Goal: Transaction & Acquisition: Purchase product/service

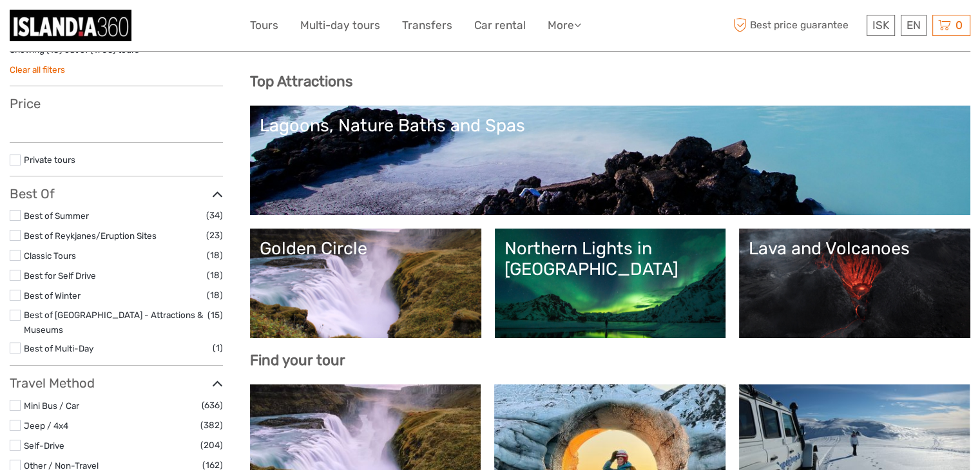
click at [372, 278] on link "Golden Circle" at bounding box center [366, 283] width 212 height 90
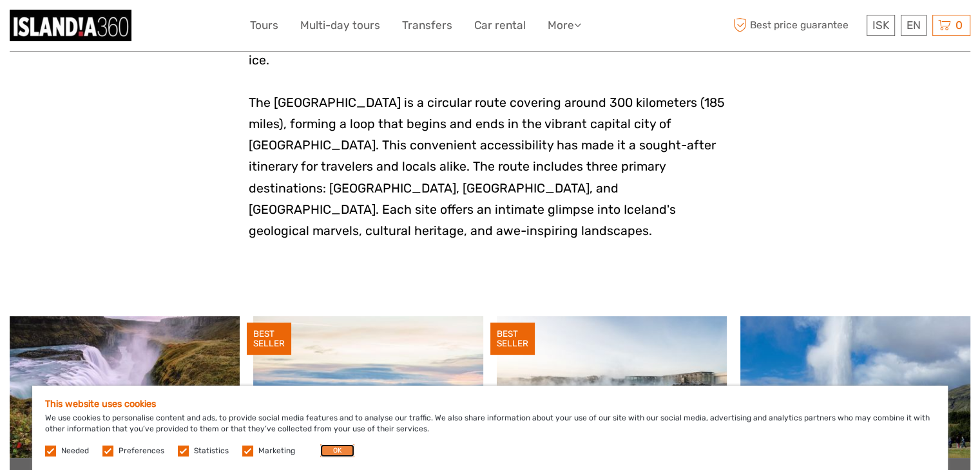
click at [330, 454] on button "OK" at bounding box center [337, 450] width 34 height 13
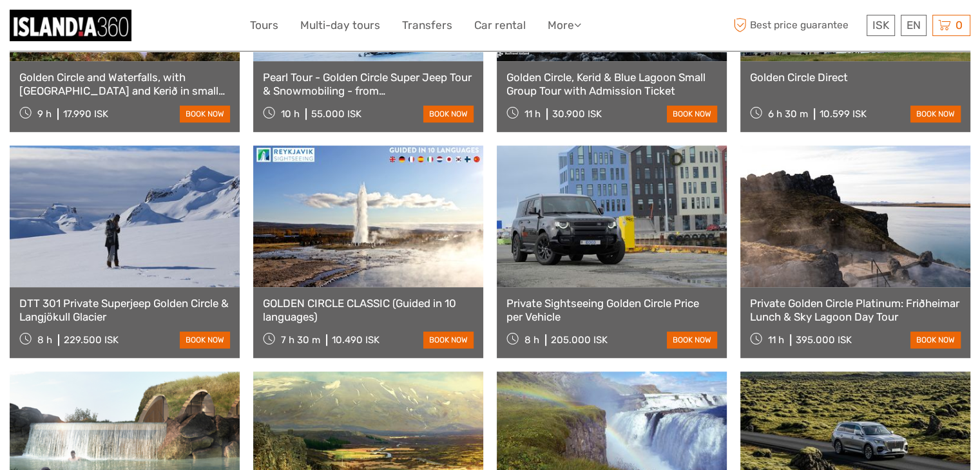
scroll to position [764, 0]
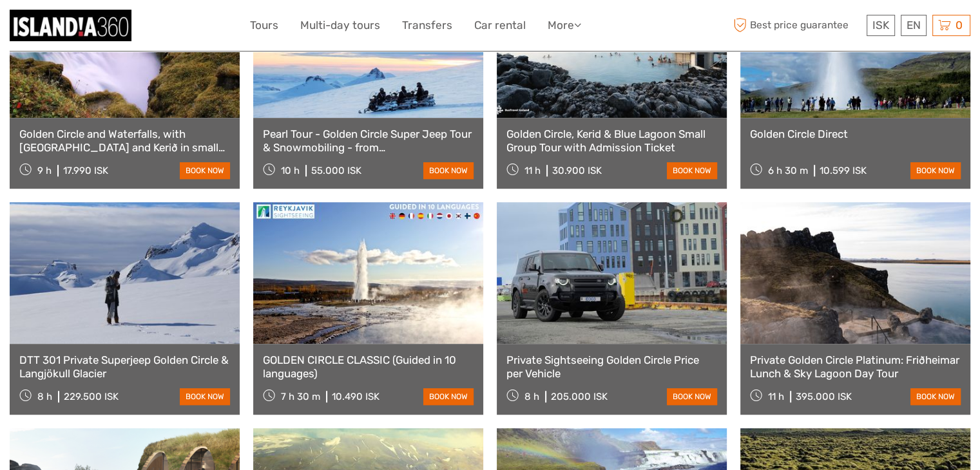
click at [792, 128] on link "Golden Circle Direct" at bounding box center [855, 134] width 211 height 13
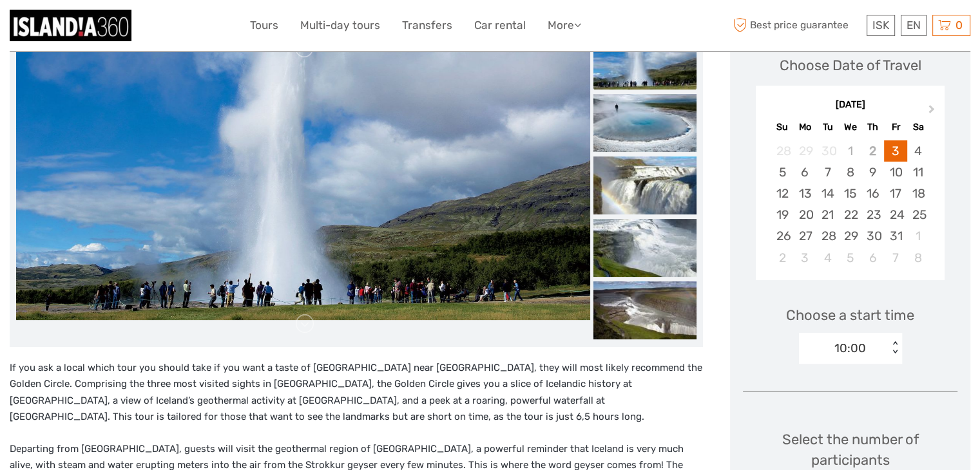
scroll to position [185, 0]
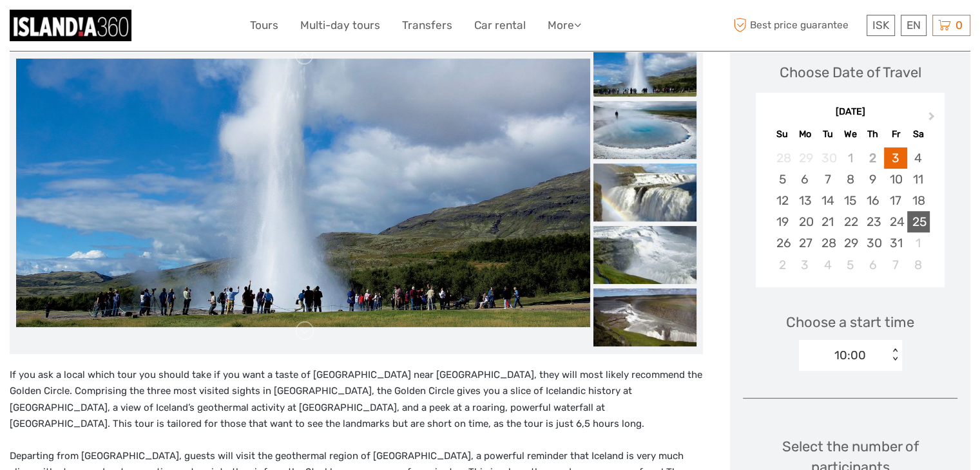
click at [914, 221] on div "25" at bounding box center [918, 221] width 23 height 21
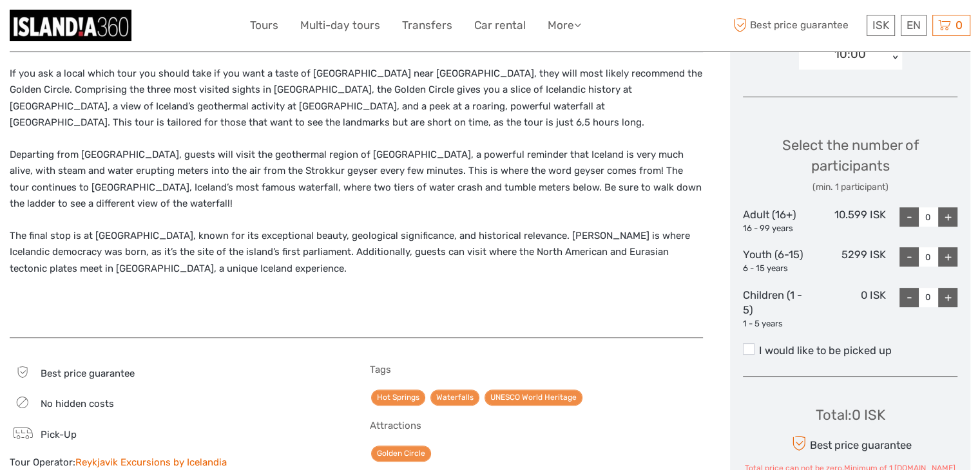
scroll to position [493, 0]
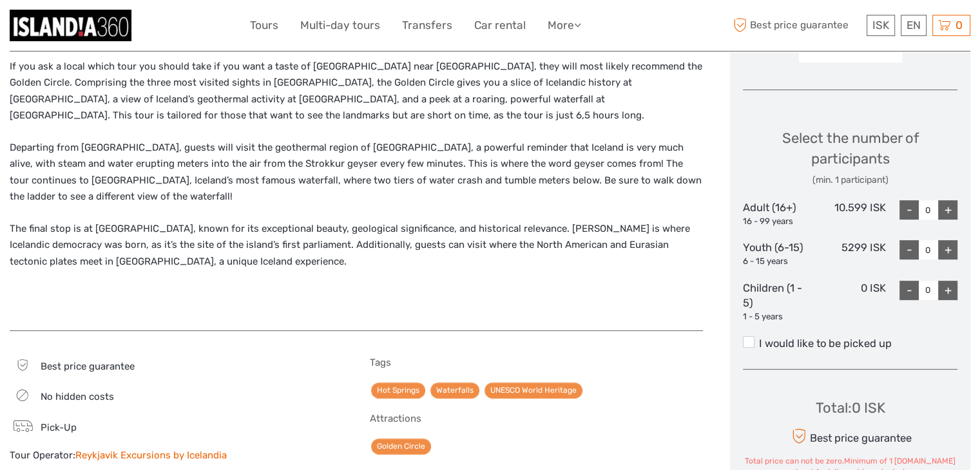
click at [942, 207] on div "+" at bounding box center [947, 209] width 19 height 19
type input "2"
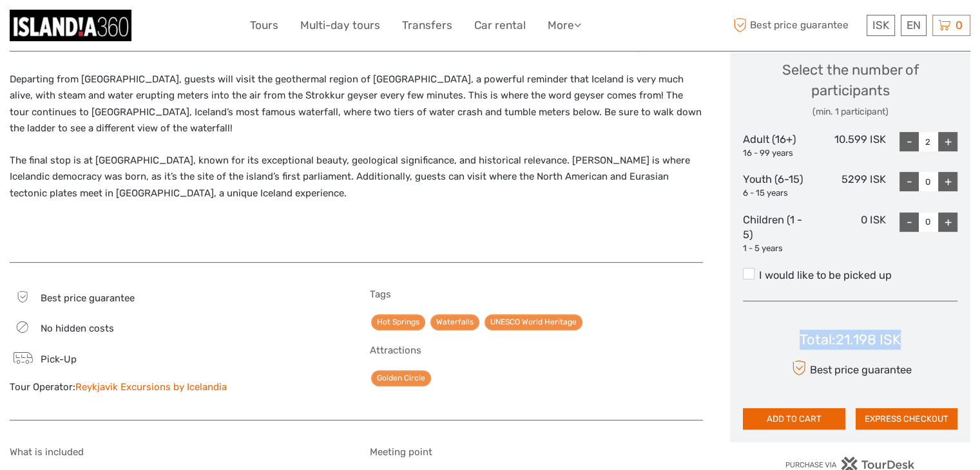
drag, startPoint x: 786, startPoint y: 336, endPoint x: 909, endPoint y: 336, distance: 123.7
click at [909, 336] on div "Total : 21.198 ISK Best price guarantee ADD TO CART EXPRESS CHECKOUT" at bounding box center [850, 371] width 214 height 118
copy div "Total : 21.198 ISK"
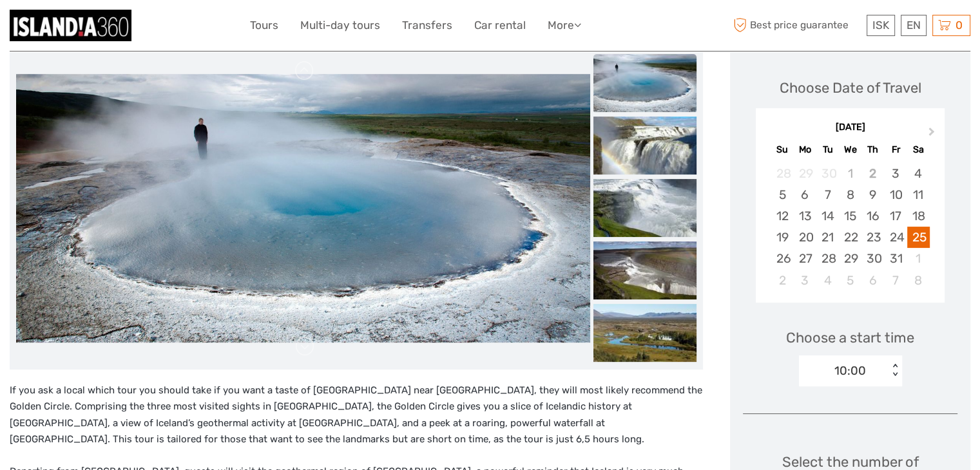
scroll to position [0, 0]
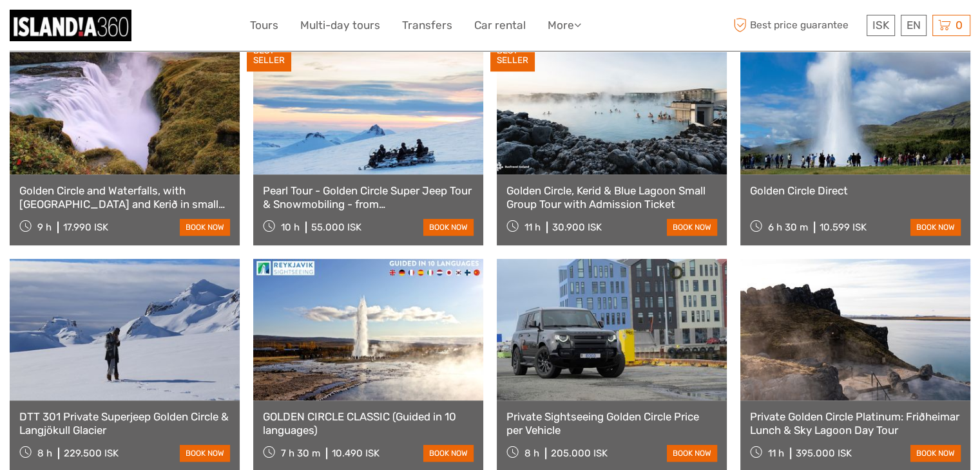
scroll to position [707, 0]
click at [298, 118] on link at bounding box center [368, 104] width 230 height 142
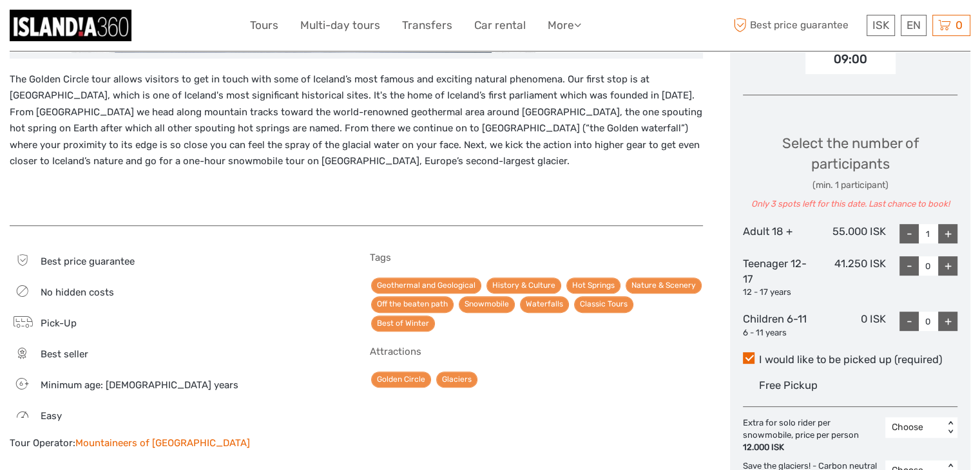
scroll to position [481, 0]
click at [939, 232] on div "+" at bounding box center [947, 232] width 19 height 19
type input "2"
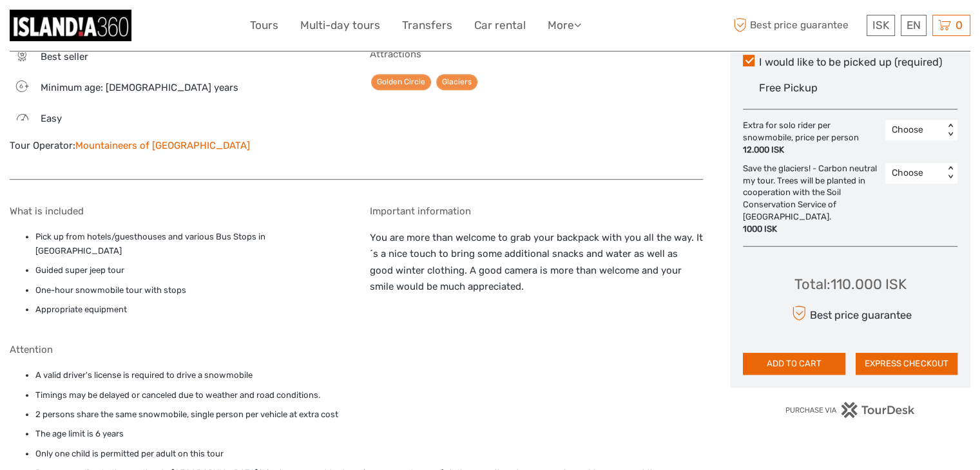
scroll to position [779, 0]
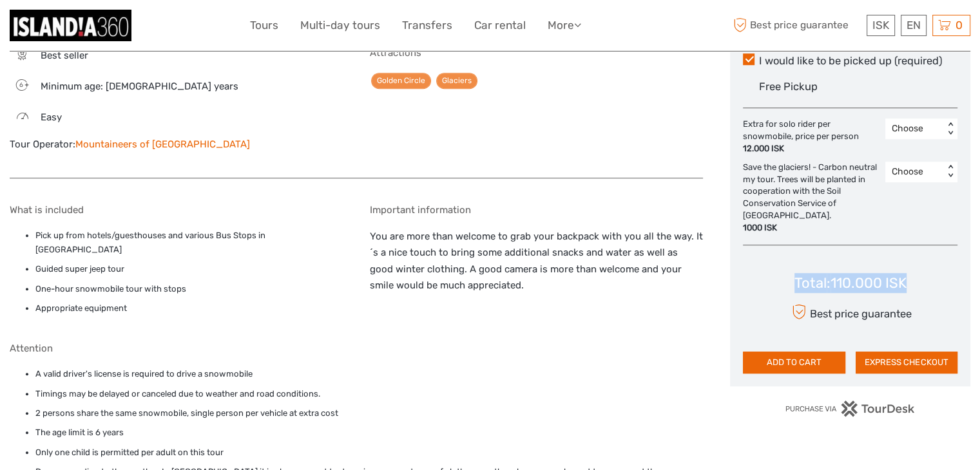
drag, startPoint x: 924, startPoint y: 285, endPoint x: 767, endPoint y: 278, distance: 156.7
click at [767, 278] on div "Total : 110.000 ISK Best price guarantee ADD TO CART EXPRESS CHECKOUT" at bounding box center [850, 315] width 214 height 118
copy div "Total : 110.000 ISK"
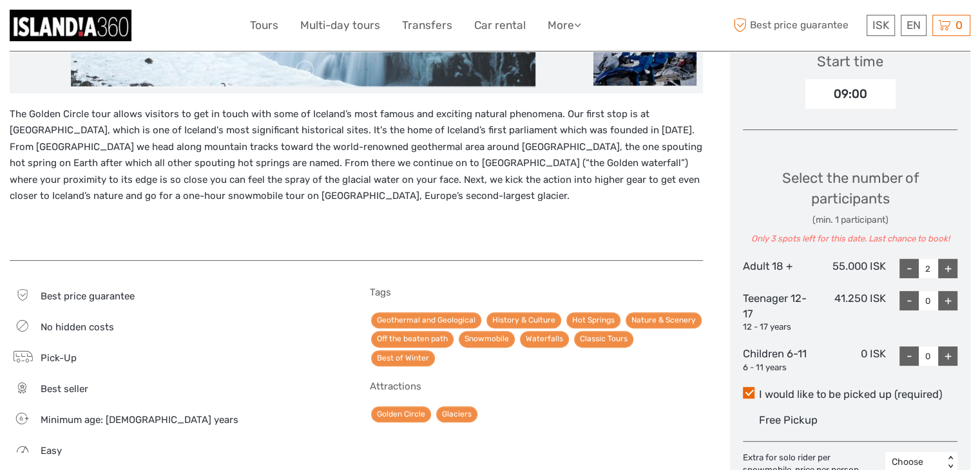
scroll to position [446, 0]
drag, startPoint x: 822, startPoint y: 268, endPoint x: 889, endPoint y: 269, distance: 67.0
click at [889, 269] on div "Adult 18 + 55.000 ISK - 2 +" at bounding box center [850, 268] width 214 height 19
copy div "55.000 ISK"
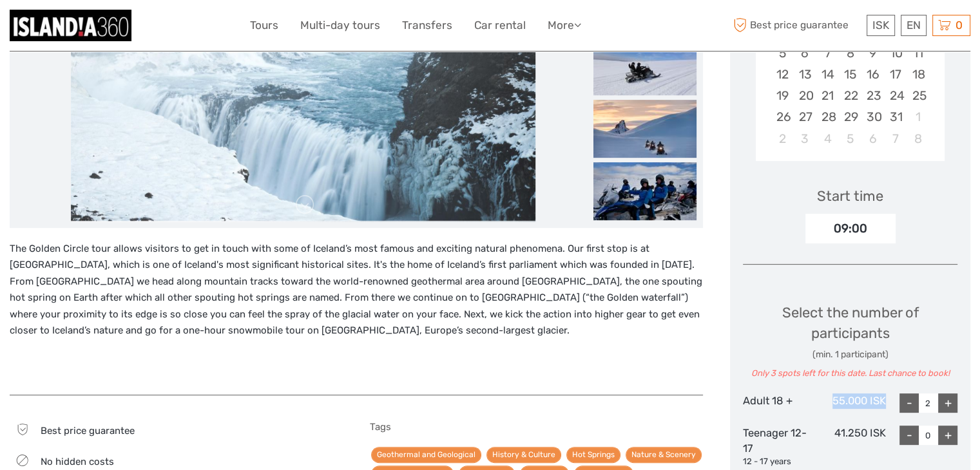
scroll to position [0, 0]
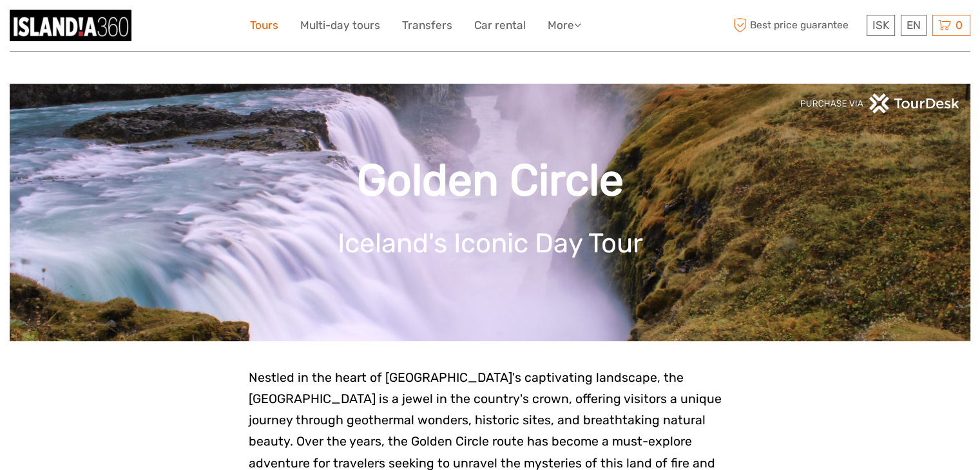
click at [269, 21] on link "Tours" at bounding box center [264, 25] width 28 height 19
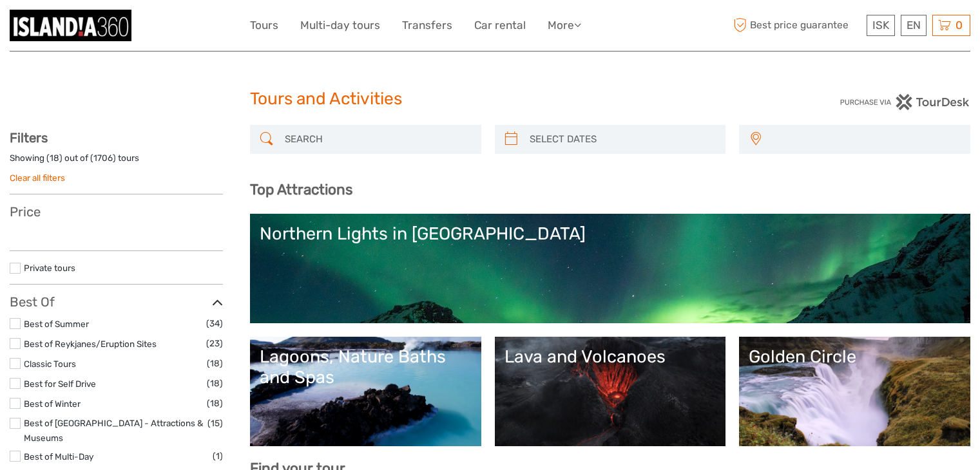
select select
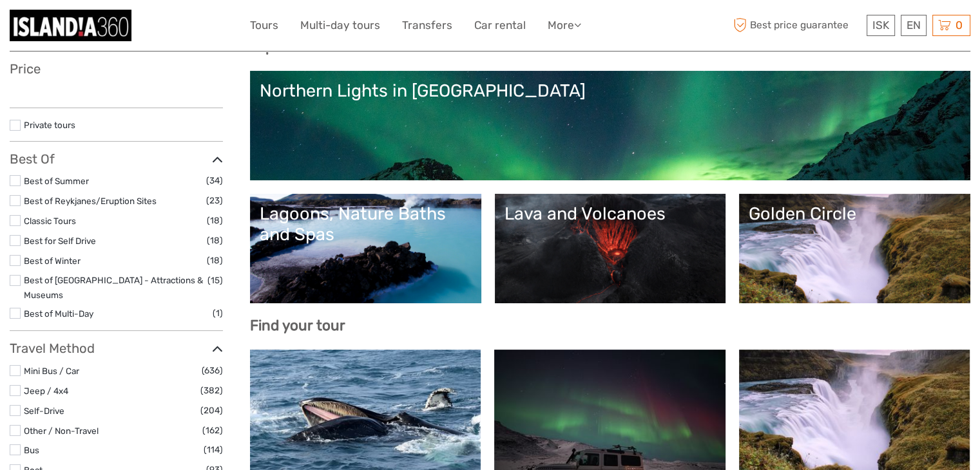
select select
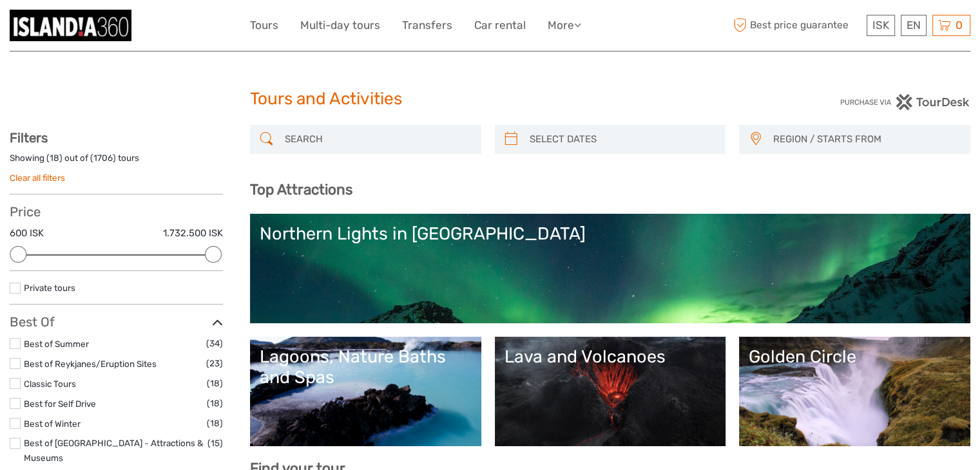
click at [415, 142] on input "search" at bounding box center [377, 139] width 195 height 23
click at [802, 136] on span "REGION / STARTS FROM" at bounding box center [865, 139] width 196 height 21
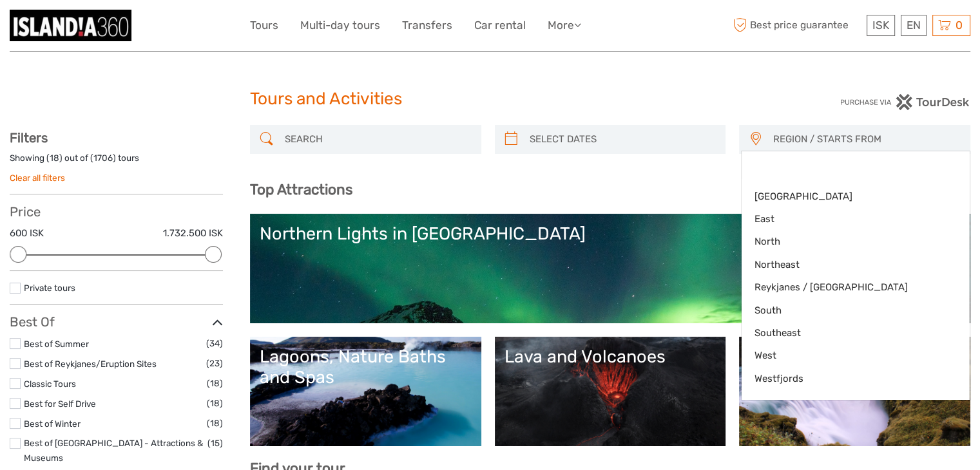
click at [322, 366] on div "Lagoons, Nature Baths and Spas" at bounding box center [366, 367] width 212 height 42
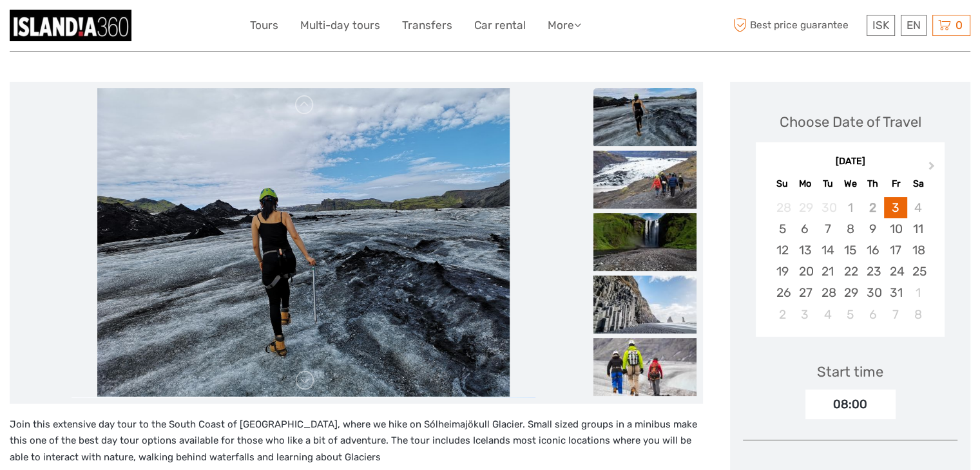
scroll to position [134, 0]
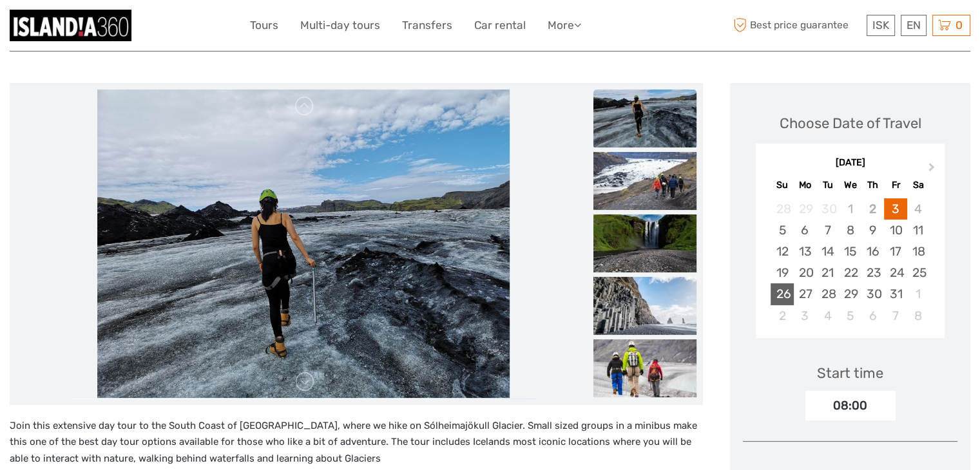
click at [788, 294] on div "26" at bounding box center [781, 293] width 23 height 21
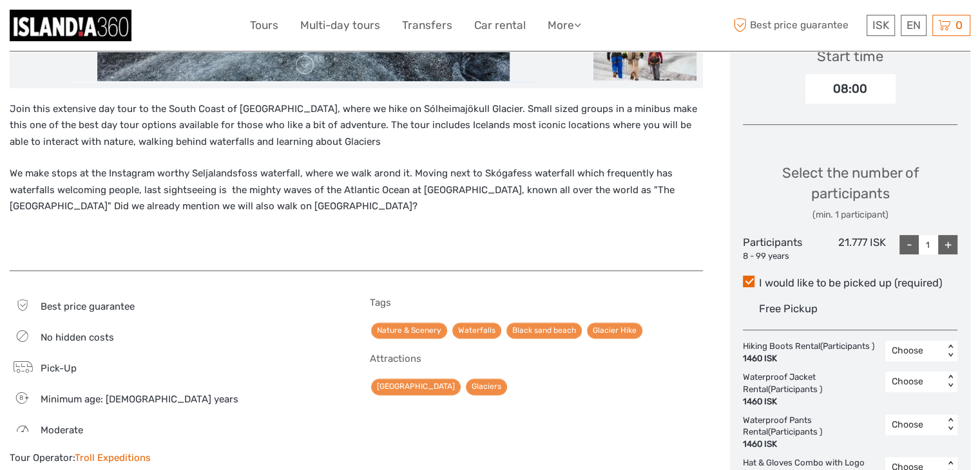
scroll to position [452, 0]
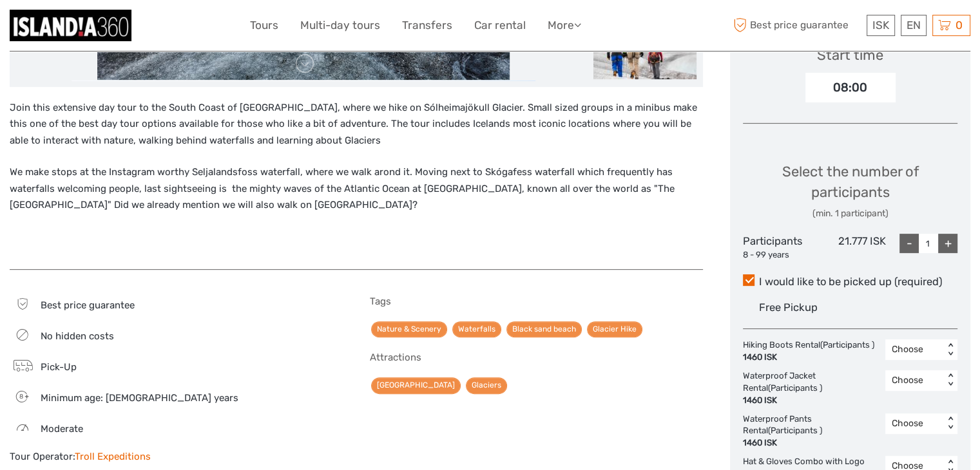
click at [943, 245] on div "+" at bounding box center [947, 243] width 19 height 19
type input "2"
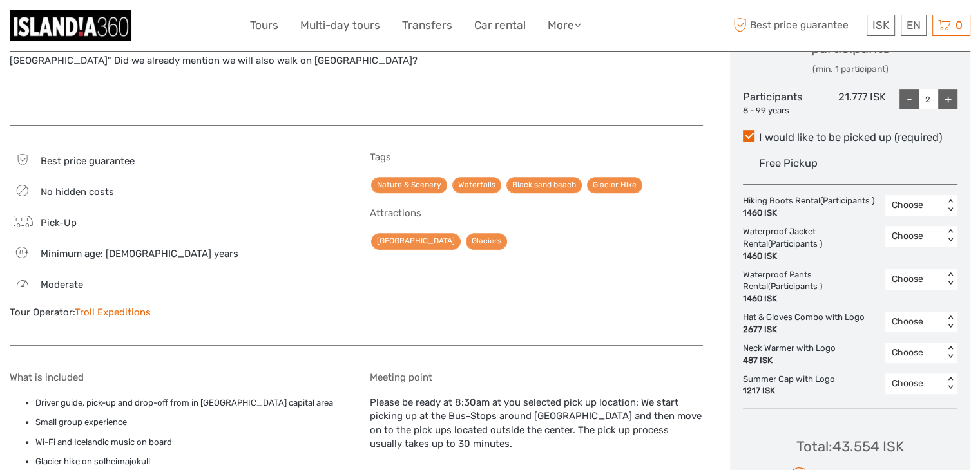
scroll to position [597, 0]
click at [947, 203] on div "< >" at bounding box center [950, 205] width 11 height 14
click at [916, 281] on div "2" at bounding box center [920, 282] width 59 height 22
click at [953, 231] on div "< >" at bounding box center [950, 236] width 11 height 14
click at [925, 315] on div "2" at bounding box center [920, 313] width 59 height 22
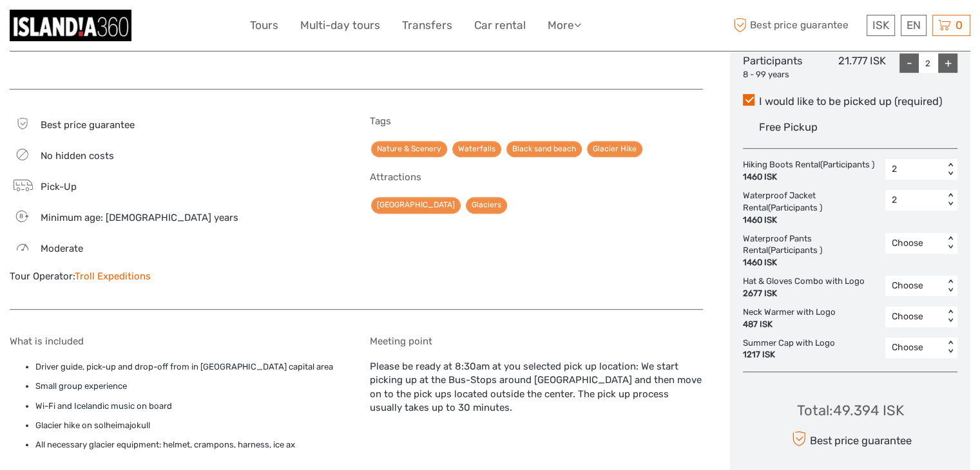
scroll to position [634, 0]
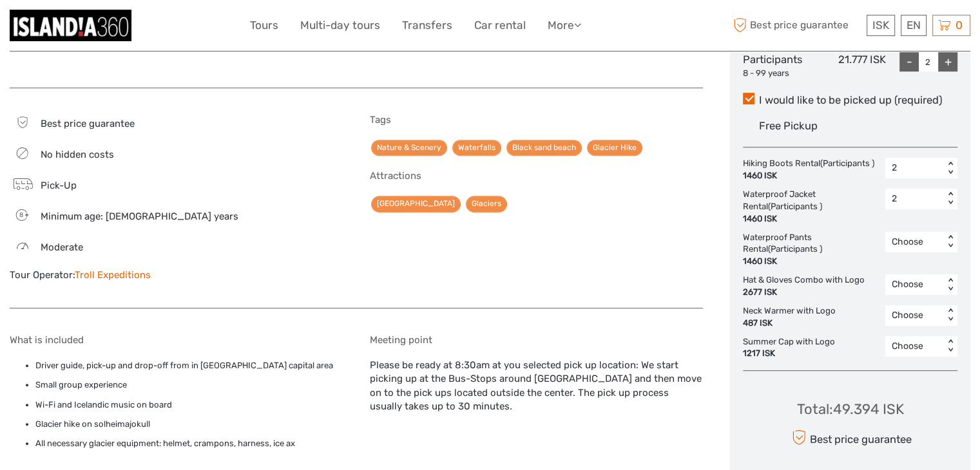
click at [947, 235] on div "< >" at bounding box center [950, 242] width 11 height 14
click at [913, 314] on div "2" at bounding box center [920, 319] width 59 height 22
click at [949, 279] on div "< >" at bounding box center [950, 285] width 11 height 14
click at [926, 363] on div "2" at bounding box center [920, 362] width 59 height 22
click at [950, 311] on div "< >" at bounding box center [950, 315] width 11 height 14
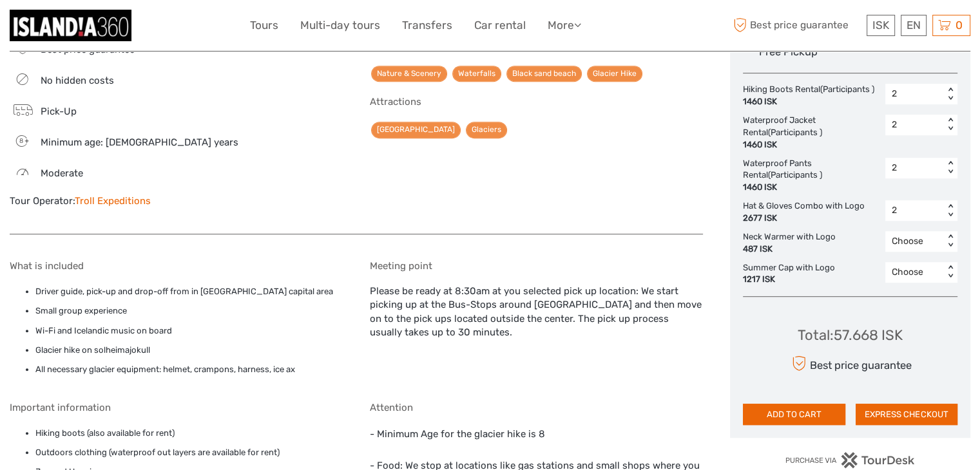
scroll to position [715, 0]
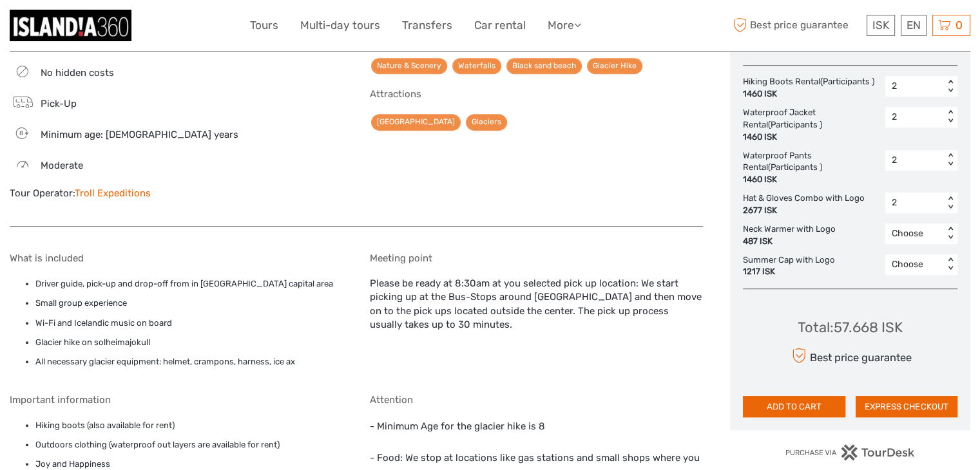
click at [951, 230] on div "< >" at bounding box center [950, 234] width 11 height 14
click at [911, 312] on div "2" at bounding box center [920, 311] width 59 height 22
click at [952, 258] on div "< >" at bounding box center [950, 265] width 11 height 14
click at [907, 343] on div "2" at bounding box center [920, 342] width 59 height 22
drag, startPoint x: 912, startPoint y: 325, endPoint x: 779, endPoint y: 330, distance: 133.4
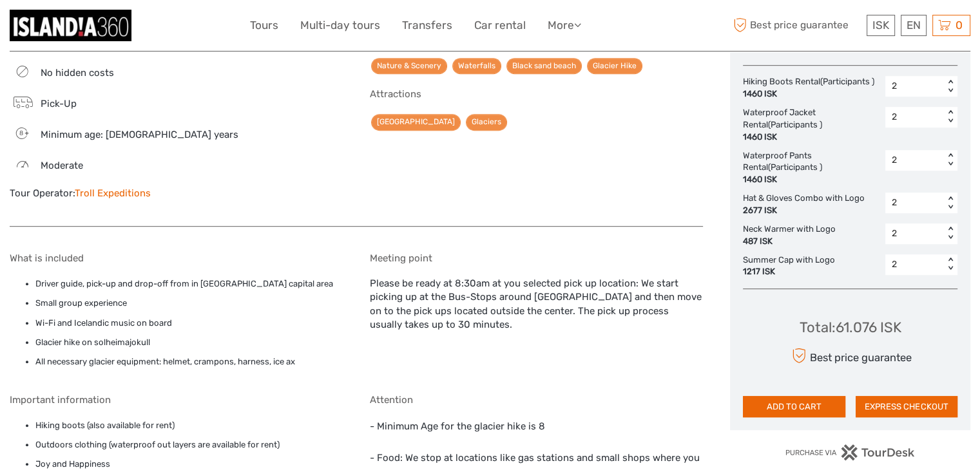
click at [779, 330] on div "Total : 61.076 ISK Best price guarantee ADD TO CART EXPRESS CHECKOUT" at bounding box center [850, 358] width 214 height 118
click at [806, 330] on div "Total : 61.076 ISK" at bounding box center [850, 327] width 102 height 20
copy div "Total : 61.076 ISK"
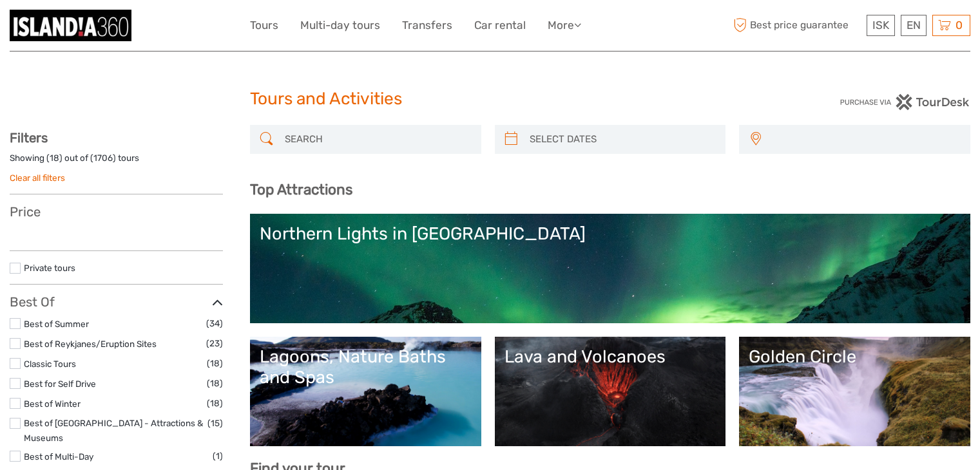
select select
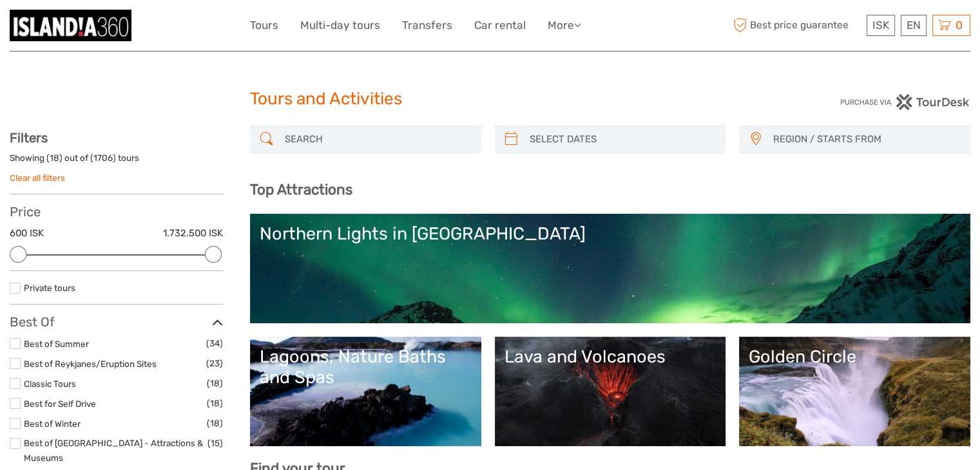
click at [779, 368] on link "Golden Circle" at bounding box center [854, 391] width 212 height 90
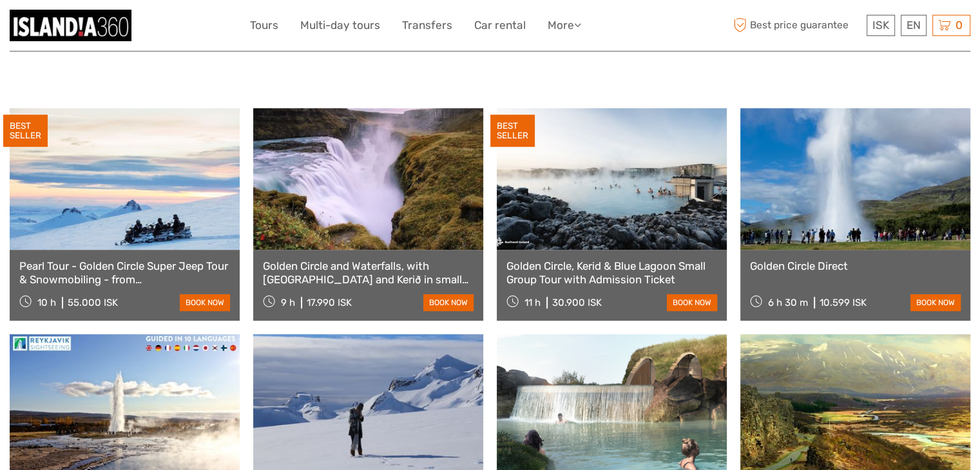
scroll to position [634, 0]
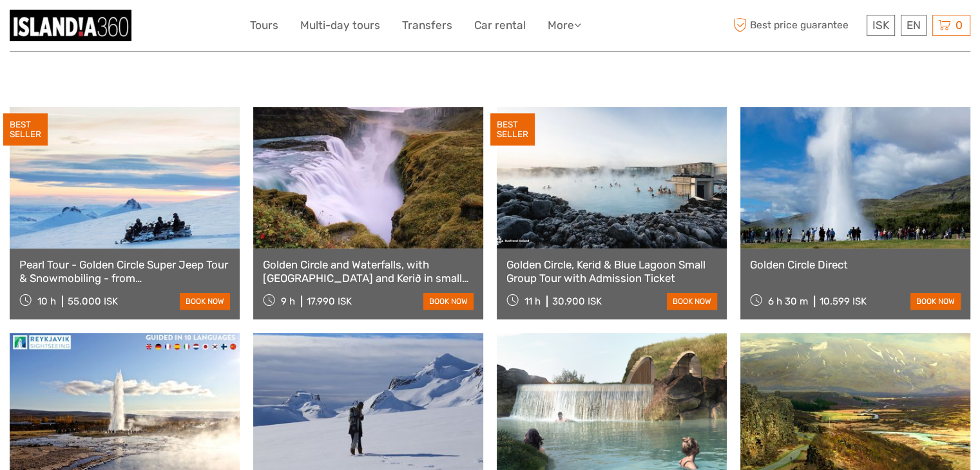
click at [116, 185] on link at bounding box center [125, 178] width 230 height 142
